Goal: Task Accomplishment & Management: Manage account settings

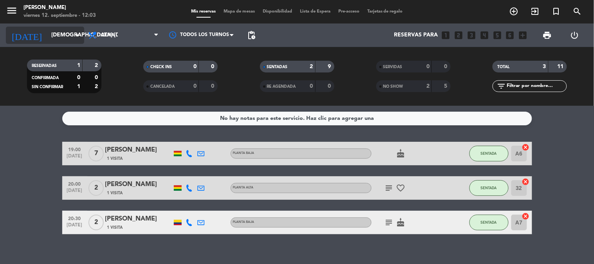
click at [56, 29] on input "[DEMOGRAPHIC_DATA] [DATE]" at bounding box center [84, 35] width 74 height 14
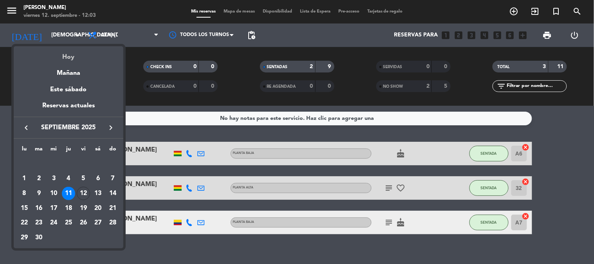
click at [61, 54] on div "Hoy" at bounding box center [69, 54] width 110 height 16
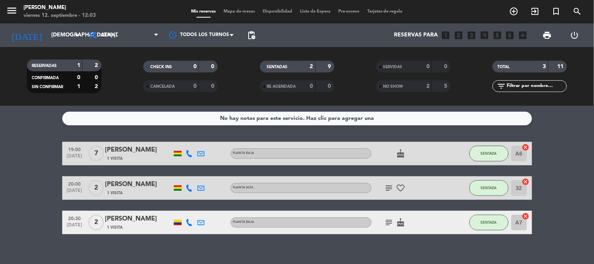
type input "vie. [DATE]"
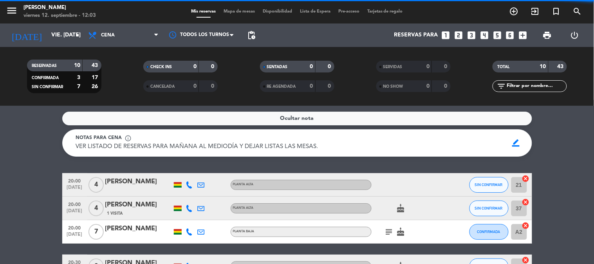
click at [115, 31] on span "Cena" at bounding box center [123, 35] width 78 height 17
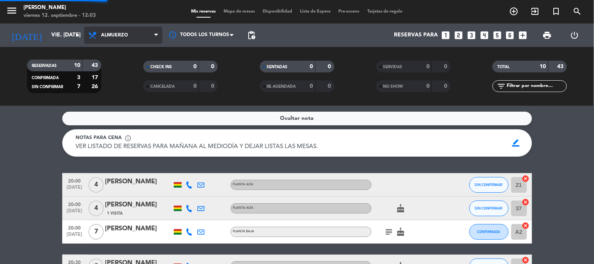
click at [121, 66] on div "menu [PERSON_NAME] viernes 12. septiembre - 12:03 Mis reservas Mapa de mesas Di…" at bounding box center [297, 53] width 594 height 106
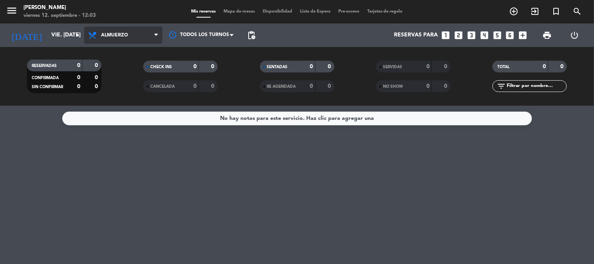
click at [124, 30] on span "Almuerzo" at bounding box center [123, 35] width 78 height 17
click at [126, 91] on div "menu [PERSON_NAME] viernes 12. septiembre - 12:03 Mis reservas Mapa de mesas Di…" at bounding box center [297, 53] width 594 height 106
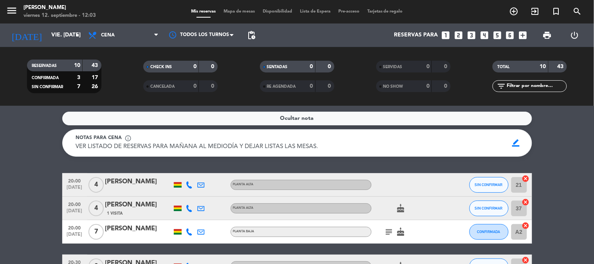
click at [31, 165] on div "Ocultar nota Notas para cena info_outline VER LISTADO DE RESERVAS PARA MAÑANA A…" at bounding box center [297, 185] width 594 height 158
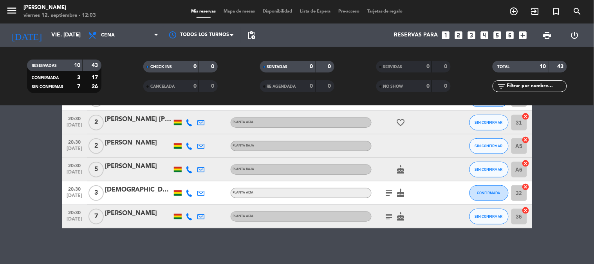
scroll to position [191, 0]
click at [31, 165] on bookings-row "20:00 [DATE] 4 [PERSON_NAME] [PERSON_NAME] SIN CONFIRMAR 21 cancel 20:00 [DATE]…" at bounding box center [297, 105] width 594 height 246
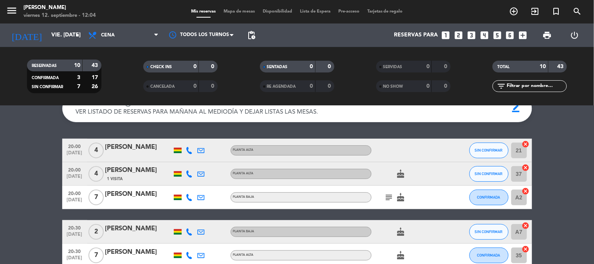
scroll to position [52, 0]
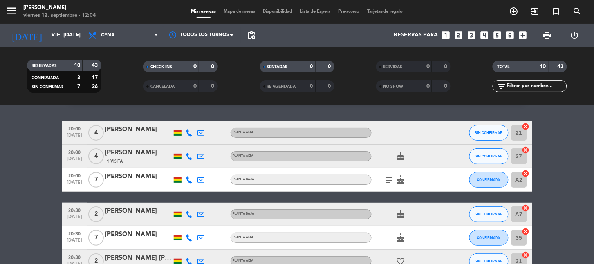
click at [388, 179] on icon "subject" at bounding box center [388, 179] width 9 height 9
click at [558, 189] on bookings-row "20:00 [DATE] 4 [PERSON_NAME] [PERSON_NAME] SIN CONFIRMAR 21 cancel 20:00 [DATE]…" at bounding box center [297, 244] width 594 height 246
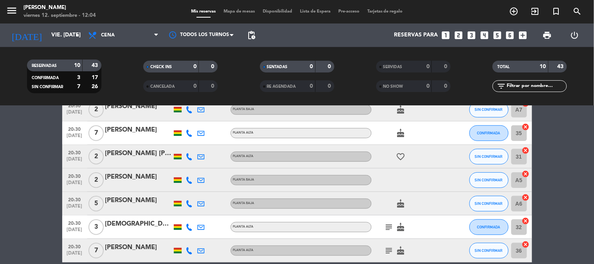
scroll to position [174, 0]
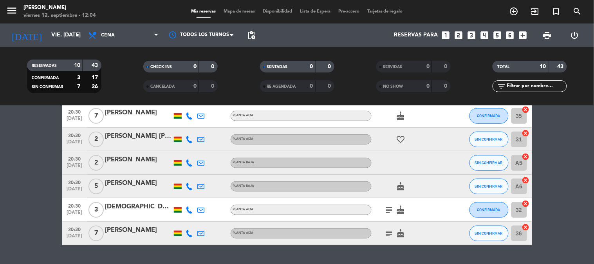
click at [387, 206] on icon "subject" at bounding box center [388, 209] width 9 height 9
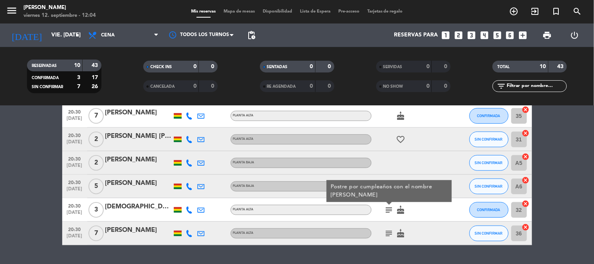
click at [389, 234] on icon "subject" at bounding box center [388, 233] width 9 height 9
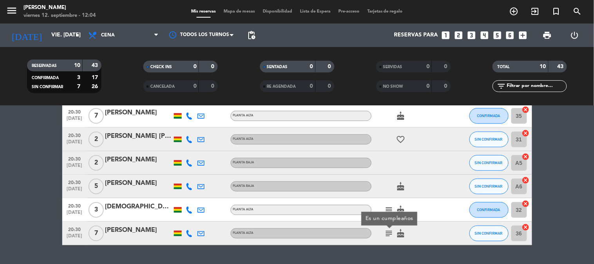
click at [576, 208] on bookings-row "20:00 [DATE] 4 [PERSON_NAME] [PERSON_NAME] SIN CONFIRMAR 21 cancel 20:00 [DATE]…" at bounding box center [297, 122] width 594 height 246
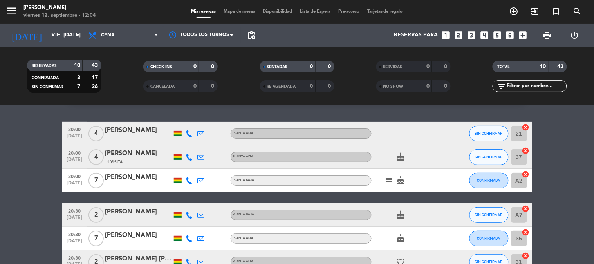
scroll to position [52, 0]
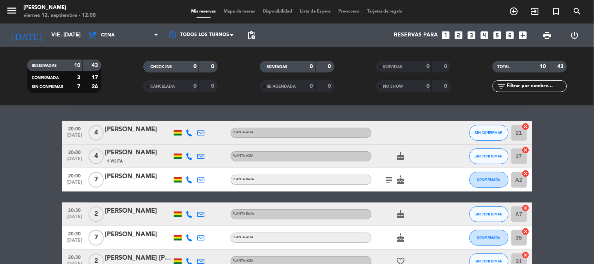
click at [576, 208] on bookings-row "20:00 [DATE] 4 [PERSON_NAME] [PERSON_NAME] SIN CONFIRMAR 21 cancel 20:00 [DATE]…" at bounding box center [297, 244] width 594 height 246
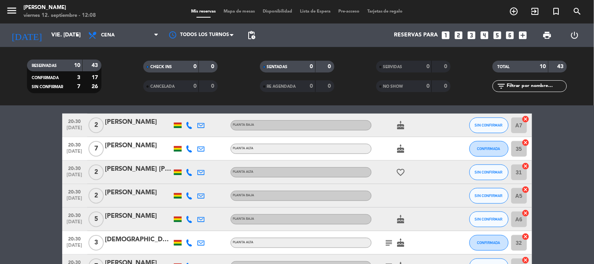
scroll to position [139, 0]
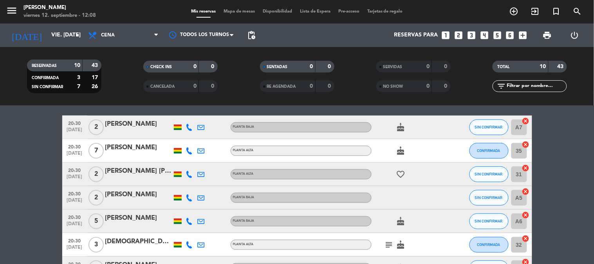
click at [526, 215] on icon "cancel" at bounding box center [526, 215] width 8 height 8
click at [566, 212] on bookings-row "20:00 [DATE] 4 [PERSON_NAME] [PERSON_NAME] SIN CONFIRMAR 21 cancel 20:00 [DATE]…" at bounding box center [297, 157] width 594 height 246
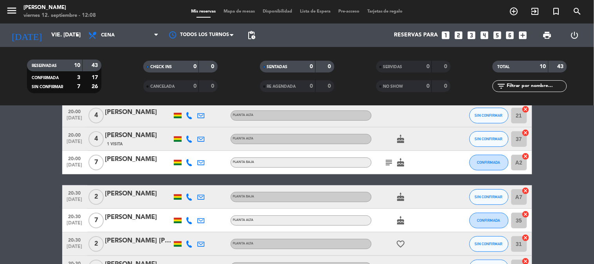
scroll to position [52, 0]
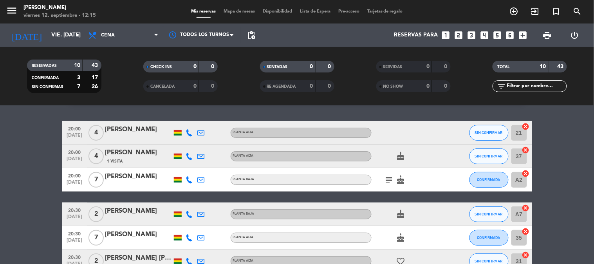
click at [544, 188] on bookings-row "20:00 [DATE] 4 [PERSON_NAME] [PERSON_NAME] SIN CONFIRMAR 21 cancel 20:00 [DATE]…" at bounding box center [297, 244] width 594 height 246
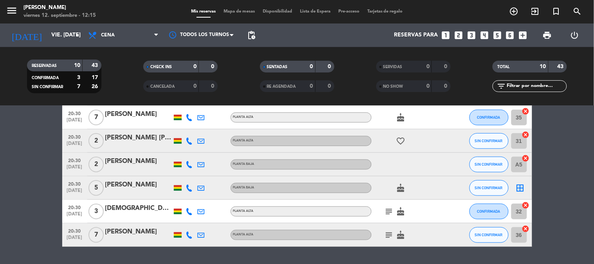
scroll to position [174, 0]
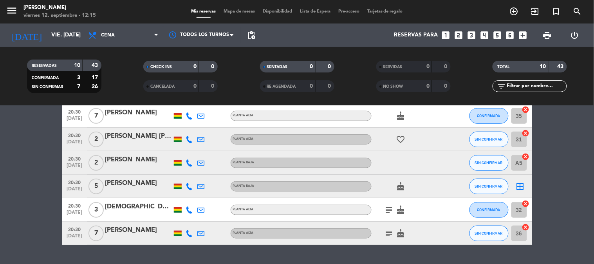
click at [540, 186] on bookings-row "20:00 [DATE] 4 [PERSON_NAME] [PERSON_NAME] SIN CONFIRMAR 21 cancel 20:00 [DATE]…" at bounding box center [297, 122] width 594 height 246
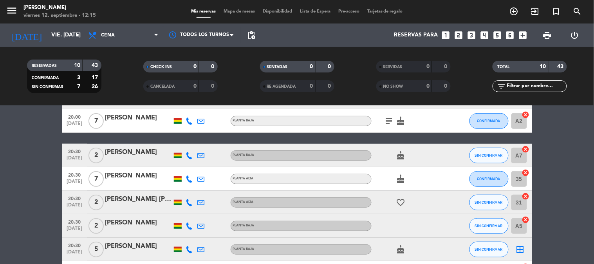
scroll to position [122, 0]
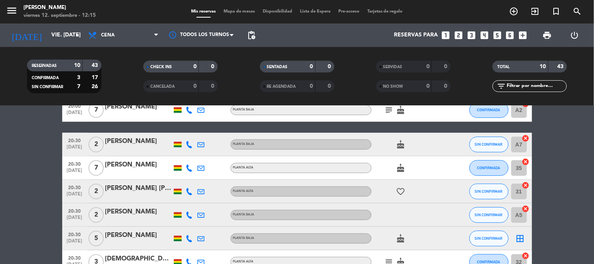
click at [525, 208] on icon "cancel" at bounding box center [526, 209] width 8 height 8
click at [520, 215] on icon "border_all" at bounding box center [519, 214] width 9 height 9
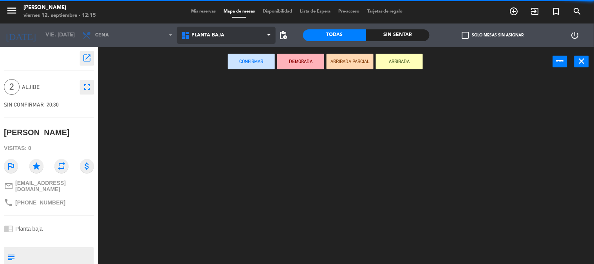
click at [233, 67] on ng-component "menu [PERSON_NAME] viernes 12. septiembre - 12:15 Mis reservas Mapa de mesas Di…" at bounding box center [297, 132] width 594 height 264
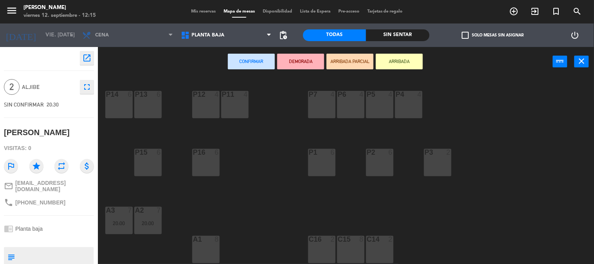
click at [249, 194] on div "P14 6 P13 6 P12 4 P11 4 P7 4 P6 4 P5 4 P4 4 P15 6 P16 6 P1 6 P2 6 P3 2 A3 7 20:…" at bounding box center [349, 170] width 490 height 187
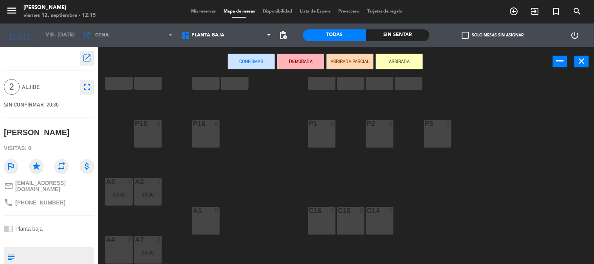
scroll to position [52, 0]
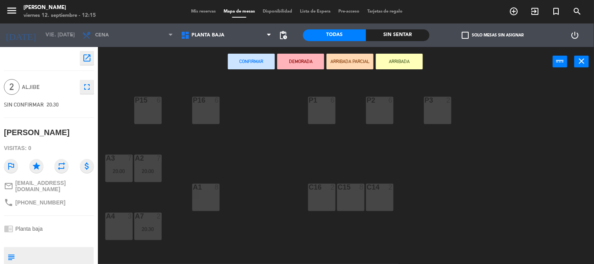
click at [309, 186] on div "C16" at bounding box center [309, 187] width 0 height 7
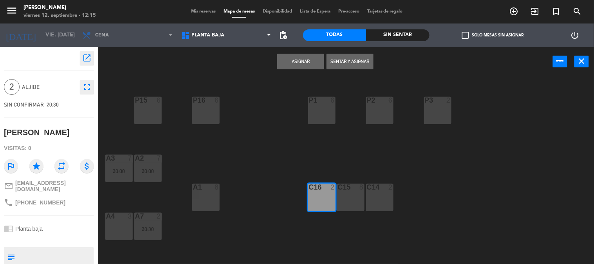
click at [299, 60] on button "Asignar" at bounding box center [300, 62] width 47 height 16
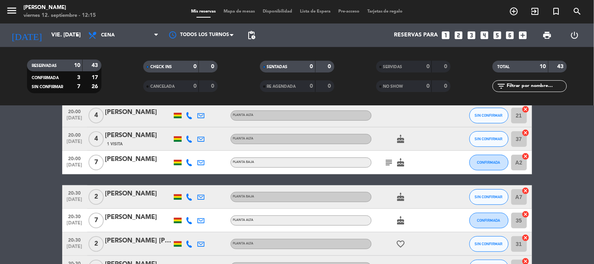
scroll to position [87, 0]
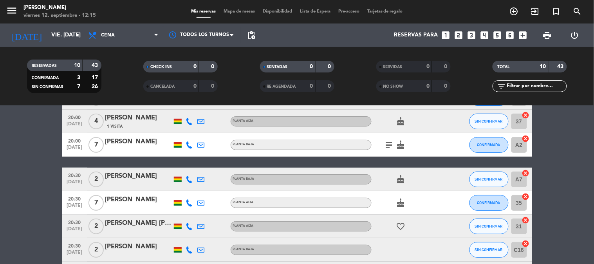
click at [525, 173] on icon "cancel" at bounding box center [526, 173] width 8 height 8
click at [522, 181] on icon "border_all" at bounding box center [519, 179] width 9 height 9
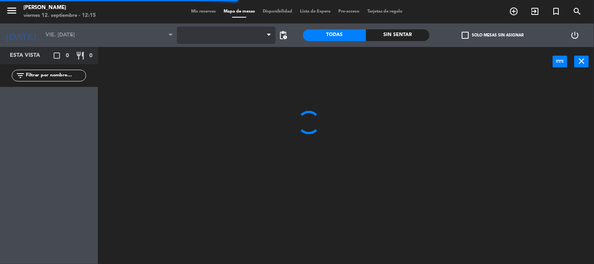
click at [235, 41] on span at bounding box center [226, 35] width 99 height 17
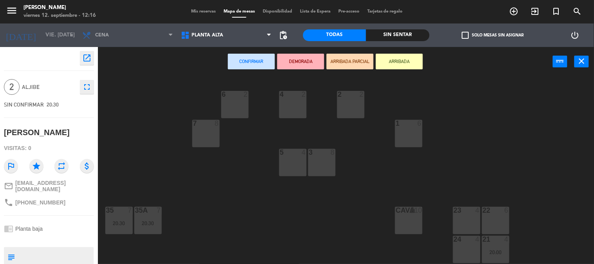
click at [235, 41] on span "Planta alta" at bounding box center [226, 35] width 99 height 17
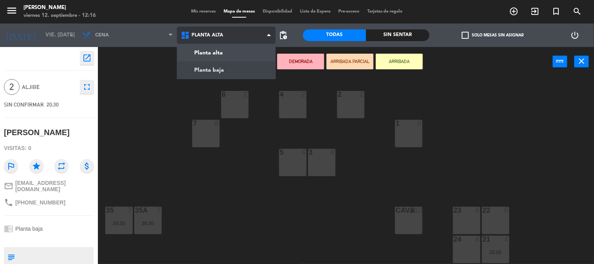
click at [229, 75] on ng-component "menu [PERSON_NAME] viernes 12. septiembre - 12:16 Mis reservas Mapa de mesas Di…" at bounding box center [297, 132] width 594 height 264
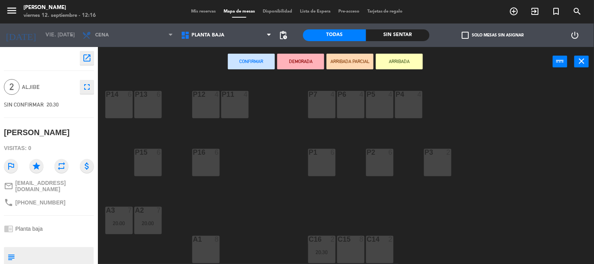
click at [268, 142] on div "P14 6 P13 6 P12 4 P11 4 P7 4 P6 4 P5 4 P4 4 P15 6 P16 6 P1 6 P2 6 P3 2 A3 7 20:…" at bounding box center [349, 170] width 490 height 187
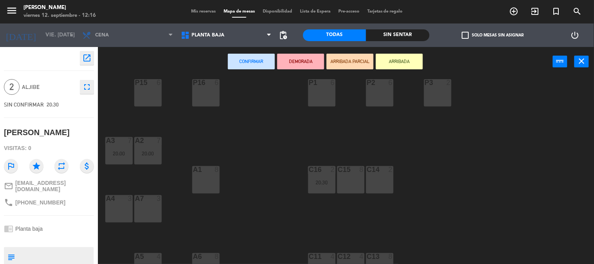
scroll to position [85, 0]
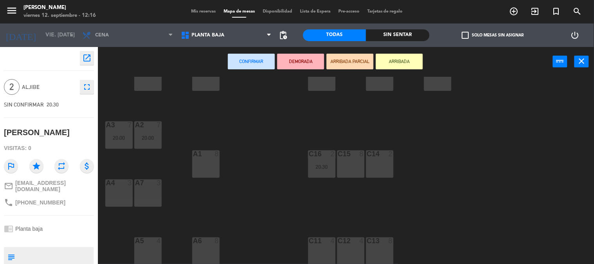
click at [113, 189] on div "A4 3" at bounding box center [118, 192] width 27 height 27
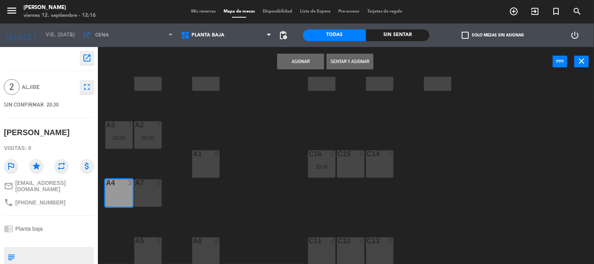
click at [310, 58] on button "Asignar" at bounding box center [300, 62] width 47 height 16
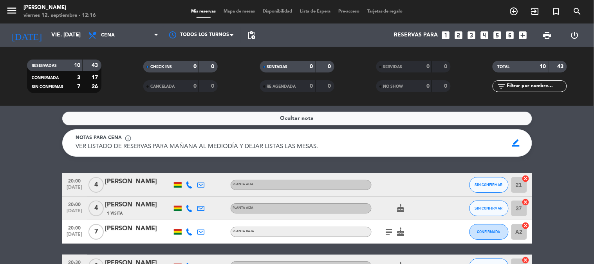
click at [567, 173] on div "Ocultar nota Notas para cena info_outline VER LISTADO DE RESERVAS PARA MAÑANA A…" at bounding box center [297, 185] width 594 height 158
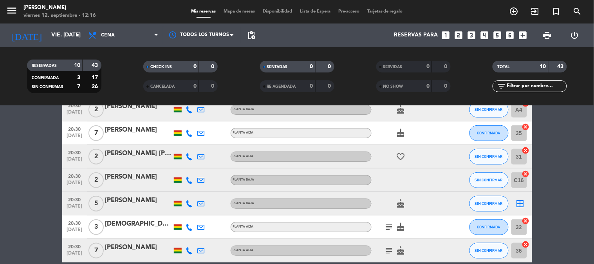
scroll to position [174, 0]
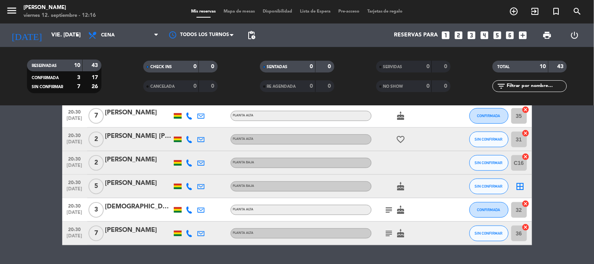
click at [521, 185] on icon "border_all" at bounding box center [519, 186] width 9 height 9
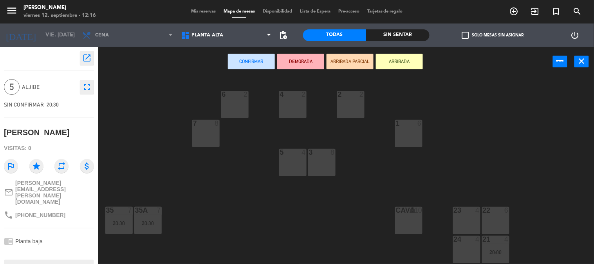
click at [243, 34] on span "Planta alta" at bounding box center [226, 35] width 99 height 17
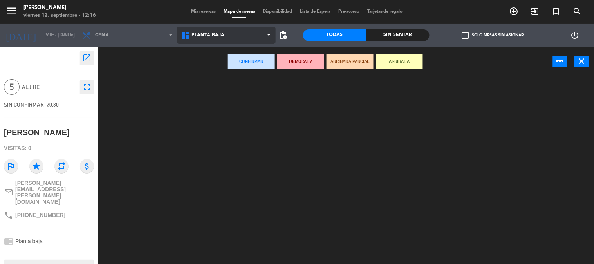
click at [243, 72] on ng-component "menu [PERSON_NAME] viernes 12. septiembre - 12:16 Mis reservas Mapa de mesas Di…" at bounding box center [297, 132] width 594 height 264
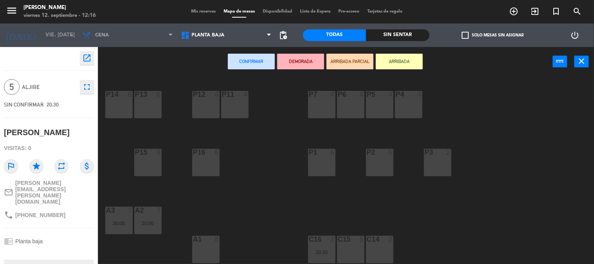
click at [252, 177] on div "P14 6 P13 6 P12 4 P11 4 P7 4 P6 4 P5 4 P4 4 P15 6 P16 6 P1 6 P2 6 P3 2 A3 7 20:…" at bounding box center [349, 170] width 490 height 187
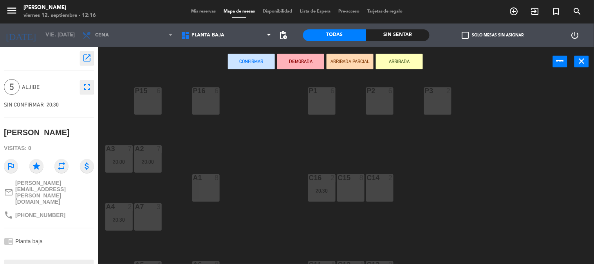
scroll to position [69, 0]
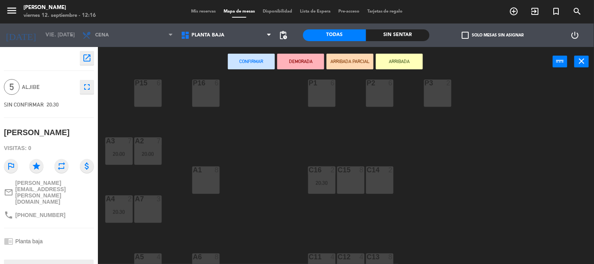
click at [380, 176] on div "C14 2" at bounding box center [379, 179] width 27 height 27
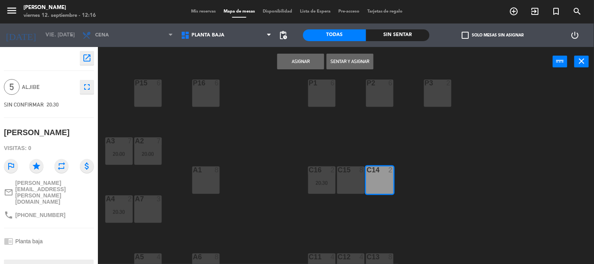
click at [306, 57] on button "Asignar" at bounding box center [300, 62] width 47 height 16
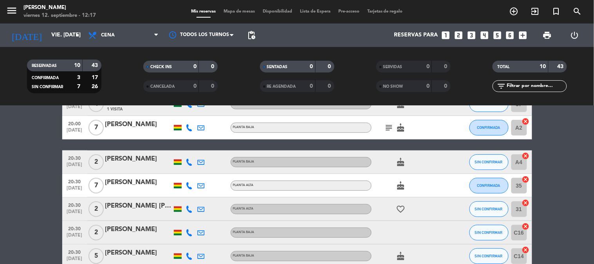
scroll to position [87, 0]
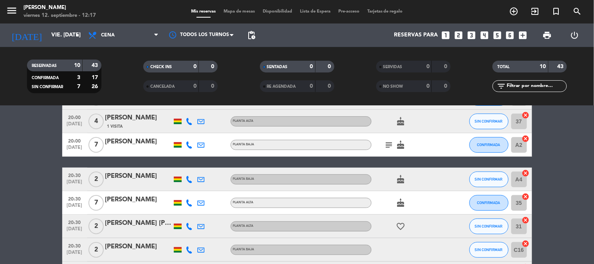
click at [525, 139] on icon "cancel" at bounding box center [526, 139] width 8 height 8
click at [522, 143] on icon "border_all" at bounding box center [519, 144] width 9 height 9
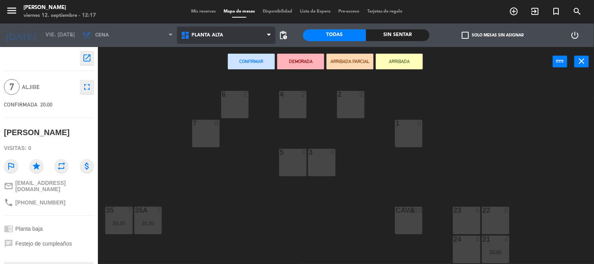
click at [236, 41] on span "Planta alta" at bounding box center [226, 35] width 99 height 17
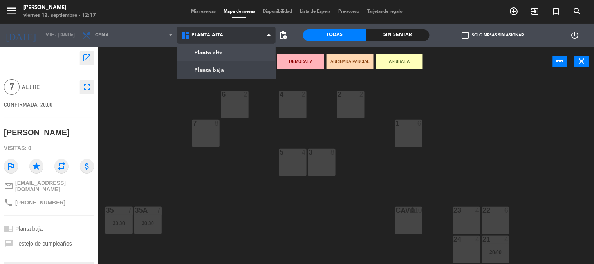
click at [236, 65] on ng-component "menu [PERSON_NAME] viernes 12. septiembre - 12:17 Mis reservas Mapa de mesas Di…" at bounding box center [297, 132] width 594 height 264
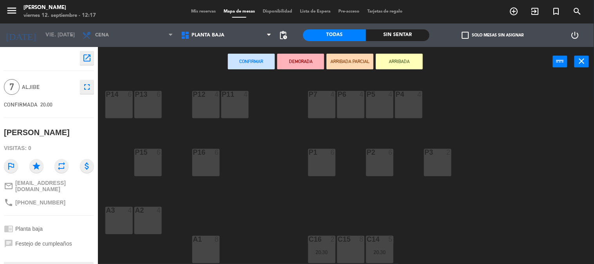
click at [259, 198] on div "P14 6 P13 6 P12 4 P11 4 P7 4 P6 4 P5 4 P4 4 P15 6 P16 6 P1 6 P2 6 P3 2 A3 4 A2 …" at bounding box center [349, 170] width 490 height 187
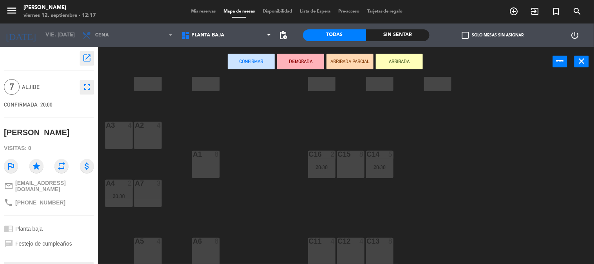
scroll to position [85, 0]
click at [208, 244] on div "A6 8" at bounding box center [205, 241] width 27 height 8
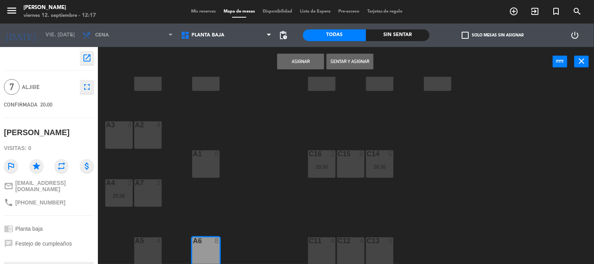
click at [300, 63] on button "Asignar" at bounding box center [300, 62] width 47 height 16
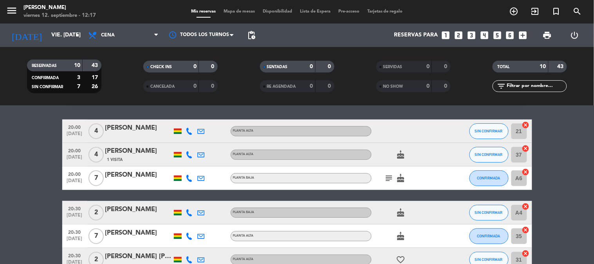
scroll to position [52, 0]
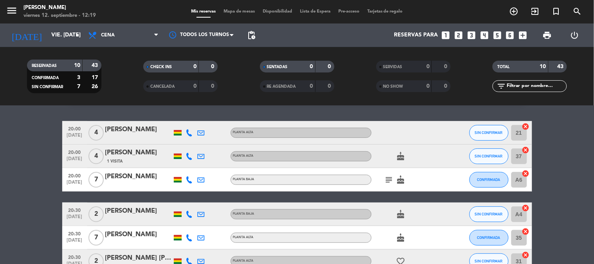
click at [386, 183] on icon "subject" at bounding box center [388, 179] width 9 height 9
click at [544, 177] on bookings-row "20:00 [DATE] 4 [PERSON_NAME] [PERSON_NAME] SIN CONFIRMAR 21 cancel 20:00 [DATE]…" at bounding box center [297, 244] width 594 height 246
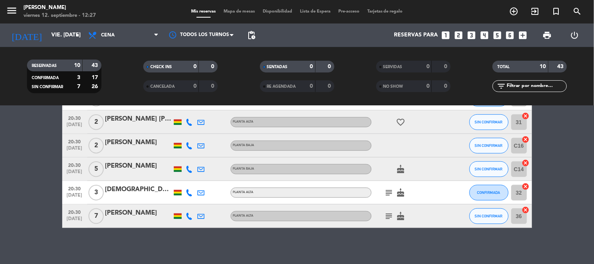
scroll to position [194, 0]
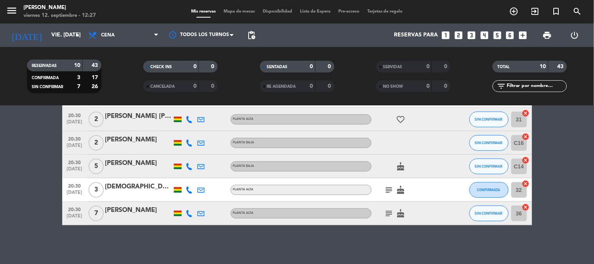
click at [55, 182] on bookings-row "20:00 [DATE] 4 [PERSON_NAME] [PERSON_NAME] SIN CONFIRMAR 21 cancel 20:00 [DATE]…" at bounding box center [297, 102] width 594 height 246
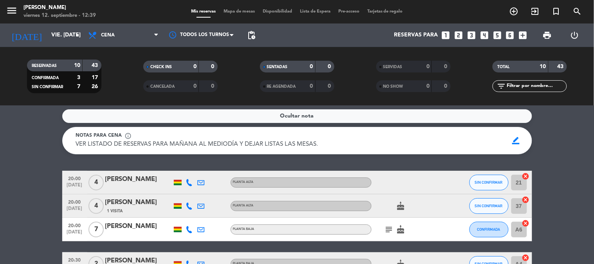
scroll to position [20, 0]
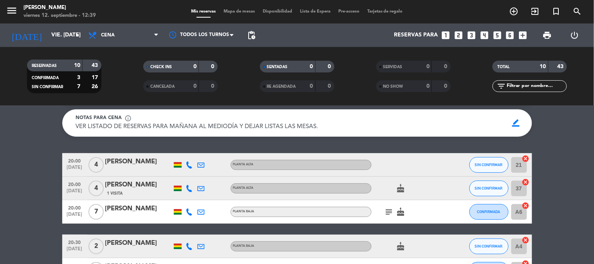
click at [530, 160] on div "21 cancel" at bounding box center [519, 164] width 23 height 23
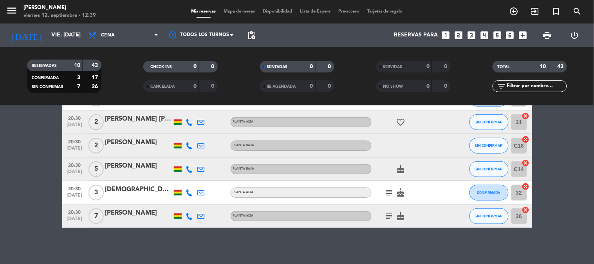
scroll to position [194, 0]
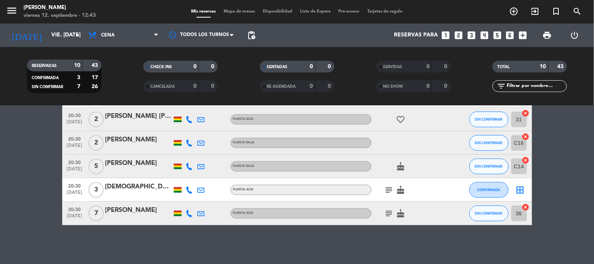
click at [457, 32] on icon "looks_two" at bounding box center [458, 35] width 10 height 10
click at [456, 38] on icon "looks_two" at bounding box center [458, 35] width 10 height 10
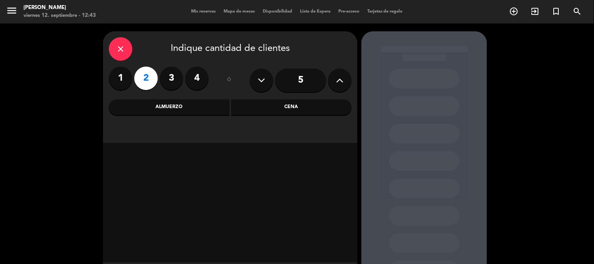
click at [115, 46] on div "close" at bounding box center [120, 48] width 23 height 23
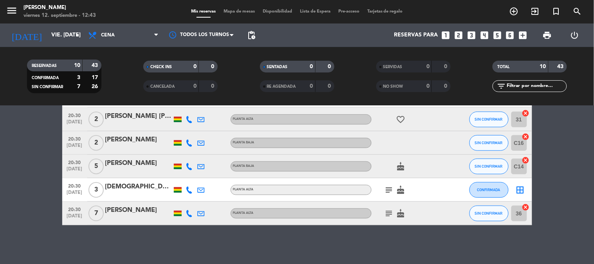
scroll to position [176, 0]
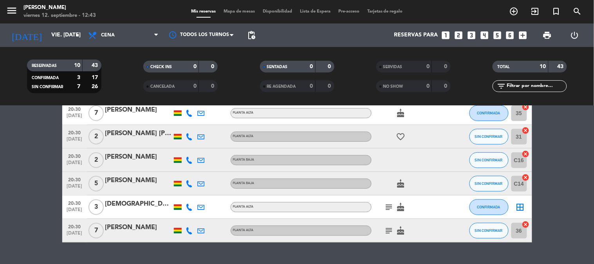
click at [518, 204] on icon "border_all" at bounding box center [519, 206] width 9 height 9
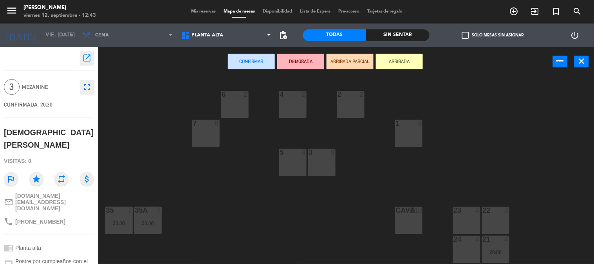
click at [279, 237] on div "6 2 4 2 2 2 7 8 1 6 3 8 5 4 35 7 20:30 35A 7 20:30 23 4 22 6 CAVA lock 10 24 4 …" at bounding box center [349, 170] width 490 height 187
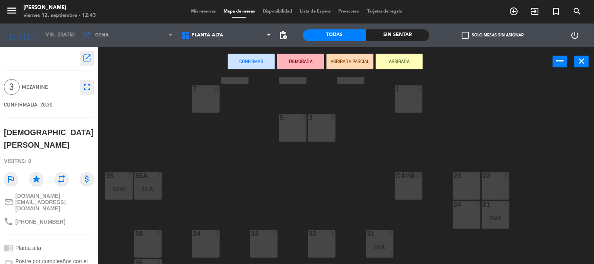
scroll to position [52, 0]
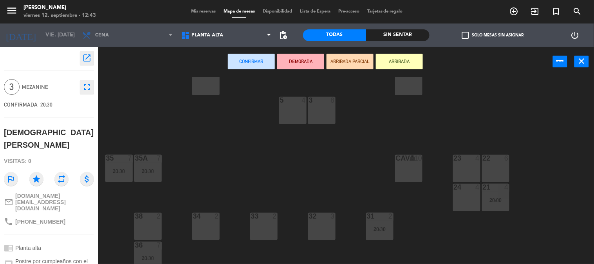
click at [471, 169] on div "23 4" at bounding box center [466, 168] width 27 height 27
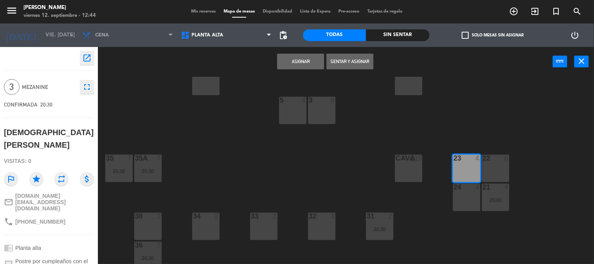
click at [308, 65] on button "Asignar" at bounding box center [300, 62] width 47 height 16
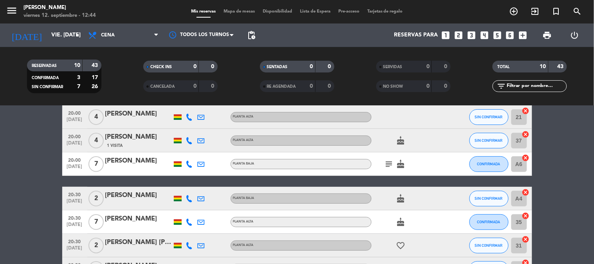
scroll to position [69, 0]
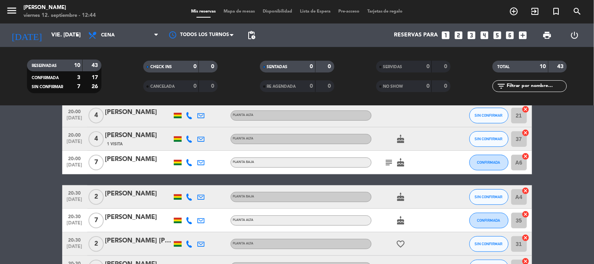
click at [459, 36] on icon "looks_two" at bounding box center [458, 35] width 10 height 10
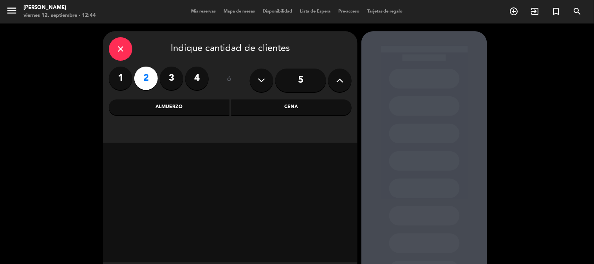
click at [278, 113] on div "Cena" at bounding box center [291, 107] width 121 height 16
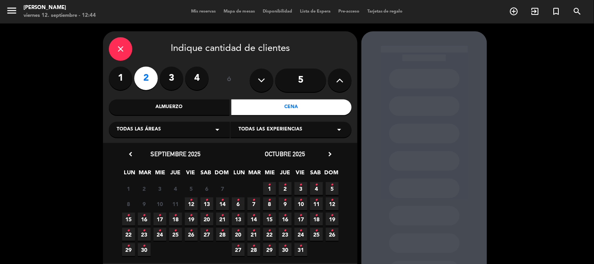
click at [194, 200] on span "12 •" at bounding box center [191, 203] width 13 height 13
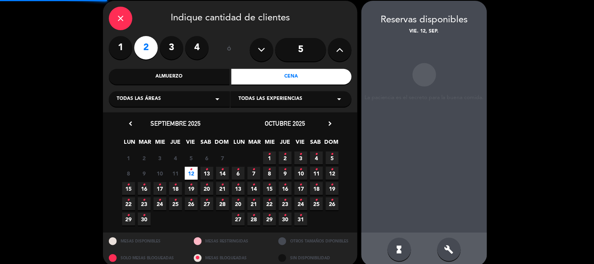
scroll to position [31, 0]
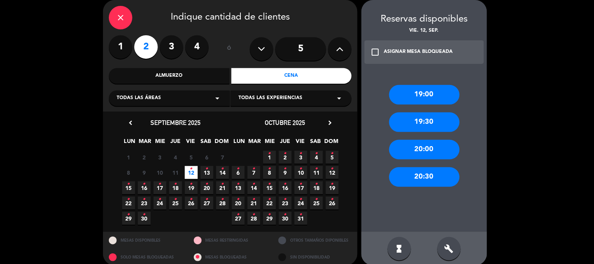
click at [420, 143] on div "20:00" at bounding box center [424, 150] width 70 height 20
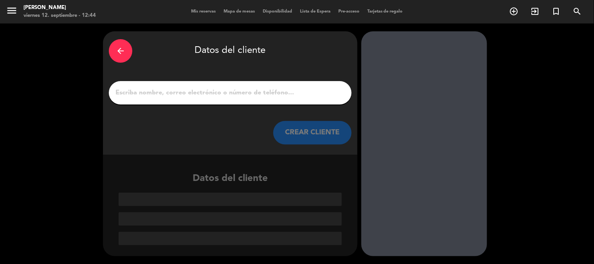
scroll to position [0, 0]
click at [291, 89] on input "1" at bounding box center [230, 92] width 231 height 11
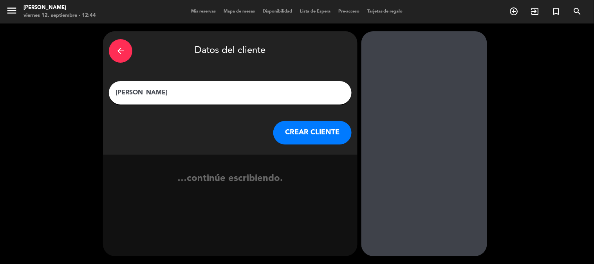
type input "[PERSON_NAME]"
click at [297, 128] on button "CREAR CLIENTE" at bounding box center [312, 132] width 78 height 23
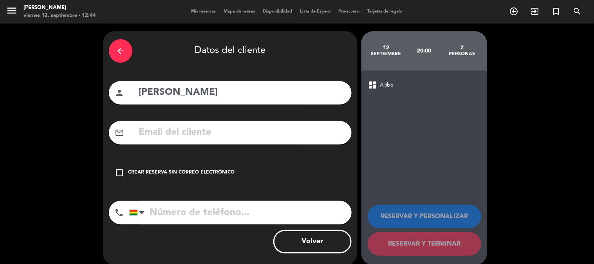
click at [178, 207] on input "tel" at bounding box center [240, 212] width 222 height 23
type input "76669074"
click at [142, 169] on div "Crear reserva sin correo electrónico" at bounding box center [181, 173] width 106 height 8
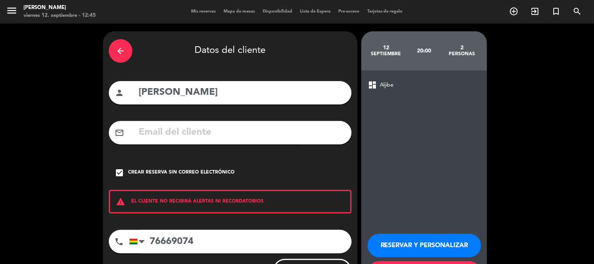
click at [550, 200] on div "arrow_back Datos del cliente person [PERSON_NAME] mail_outline check_box Crear …" at bounding box center [297, 162] width 594 height 278
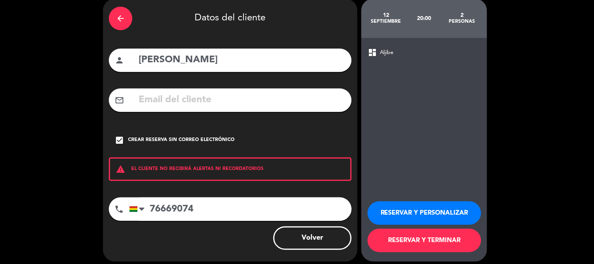
scroll to position [38, 0]
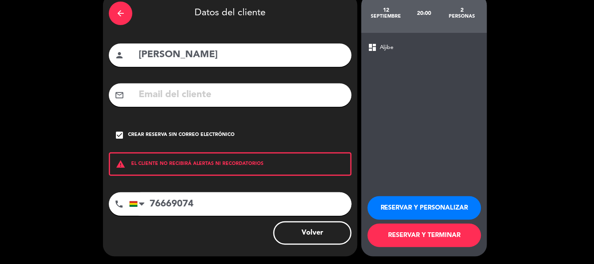
click at [433, 236] on button "RESERVAR Y TERMINAR" at bounding box center [423, 234] width 113 height 23
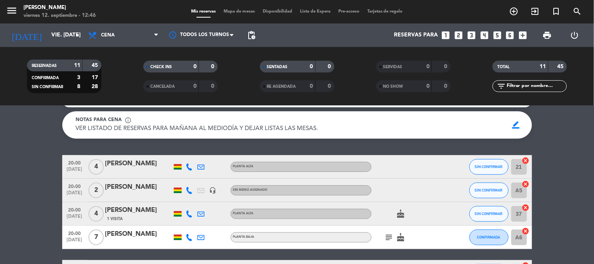
scroll to position [17, 0]
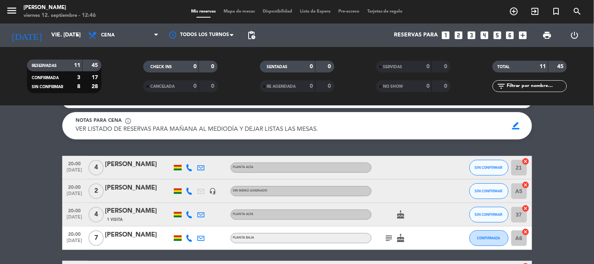
click at [524, 185] on icon "cancel" at bounding box center [526, 185] width 8 height 8
click at [518, 187] on icon "border_all" at bounding box center [519, 190] width 9 height 9
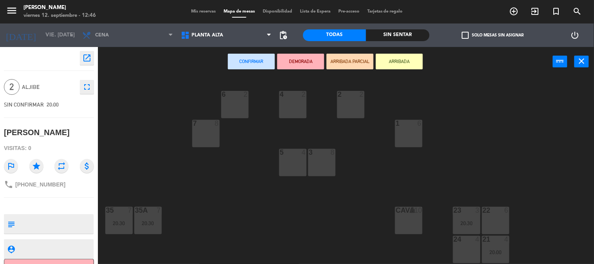
click at [326, 223] on div "6 2 4 2 2 2 7 8 1 6 3 8 5 4 35 7 20:30 35A 7 20:30 23 3 20:30 22 6 CAVA lock 10…" at bounding box center [349, 170] width 490 height 187
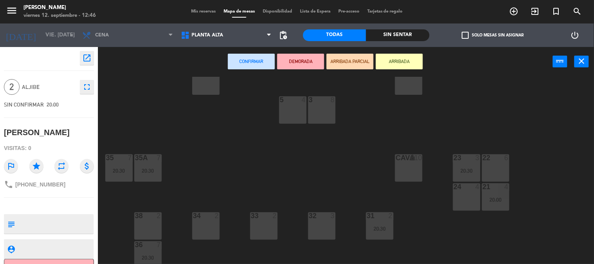
scroll to position [69, 0]
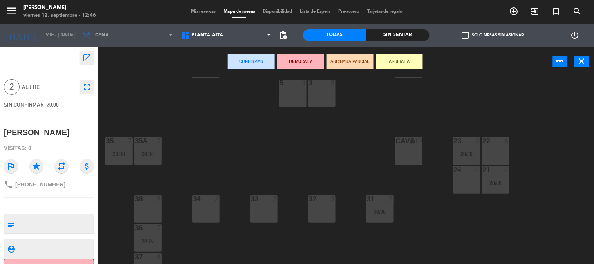
click at [324, 211] on div "32 3" at bounding box center [321, 208] width 27 height 27
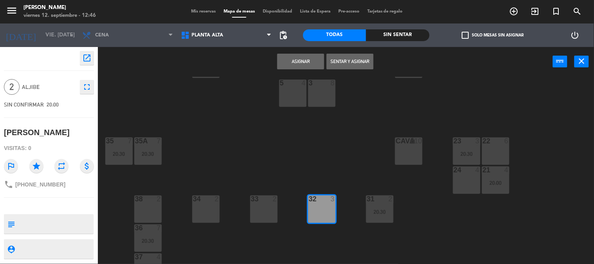
click at [307, 65] on button "Asignar" at bounding box center [300, 62] width 47 height 16
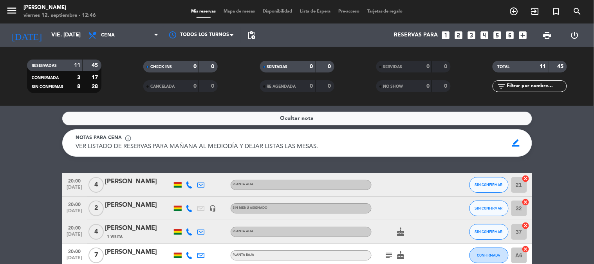
click at [156, 216] on div at bounding box center [138, 213] width 67 height 6
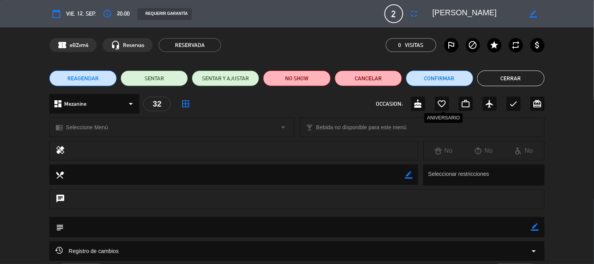
click at [443, 105] on icon "favorite_border" at bounding box center [441, 103] width 9 height 9
click at [536, 228] on icon "border_color" at bounding box center [534, 226] width 7 height 7
click at [441, 224] on textarea at bounding box center [297, 227] width 467 height 20
type textarea "d"
type textarea "DECORACION CANCELADA"
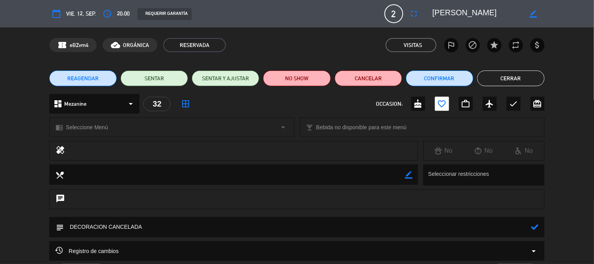
click at [536, 227] on icon at bounding box center [534, 226] width 7 height 7
click at [511, 77] on button "Cerrar" at bounding box center [510, 78] width 67 height 16
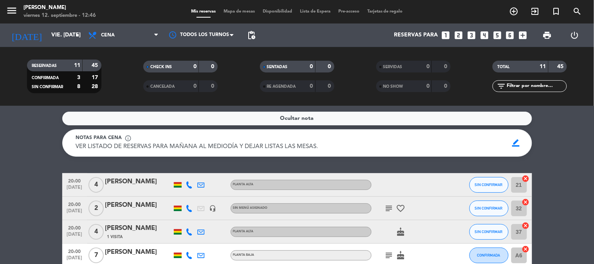
click at [389, 212] on icon "subject" at bounding box center [388, 207] width 9 height 9
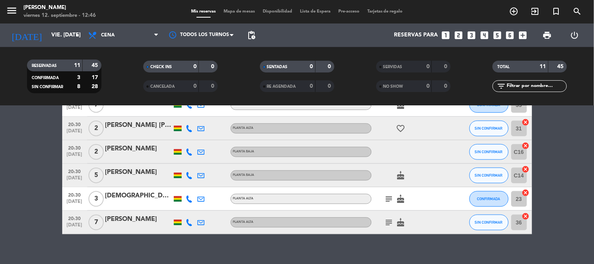
scroll to position [209, 0]
